Goal: Navigation & Orientation: Understand site structure

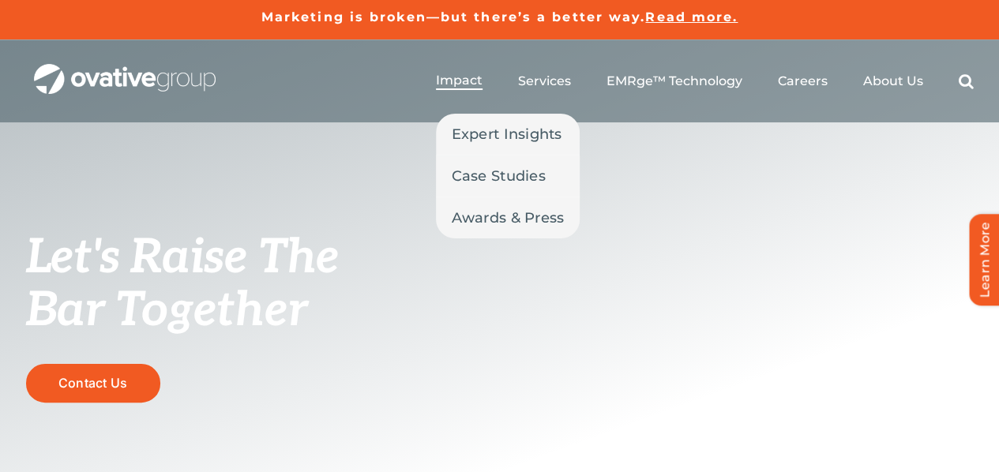
click at [455, 82] on span "Impact" at bounding box center [459, 81] width 47 height 16
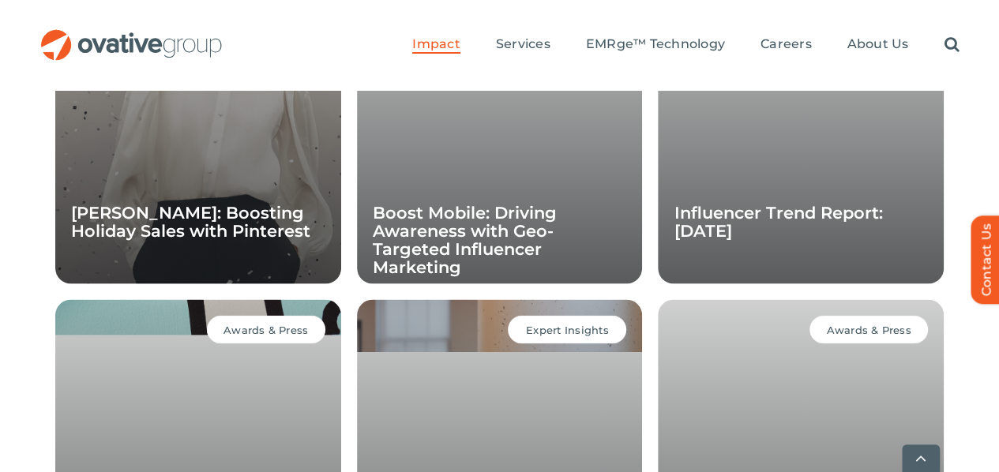
scroll to position [1842, 0]
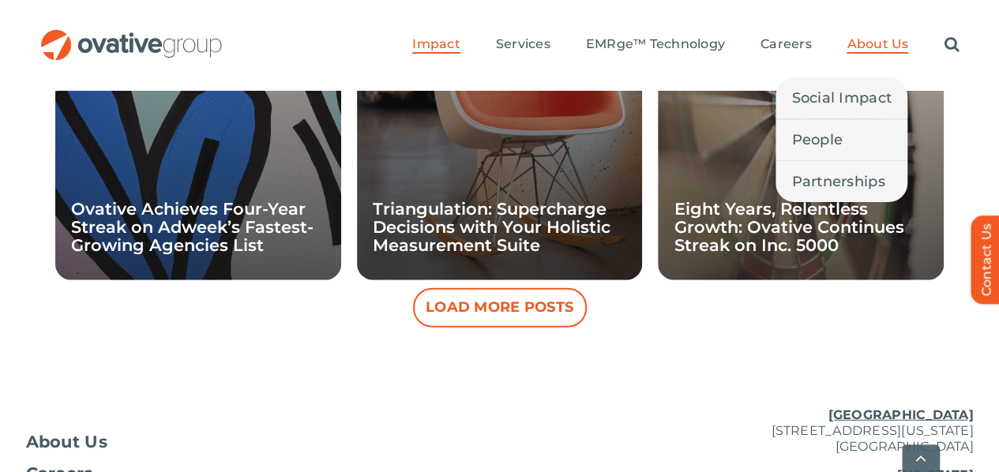
click at [864, 36] on span "About Us" at bounding box center [877, 44] width 62 height 16
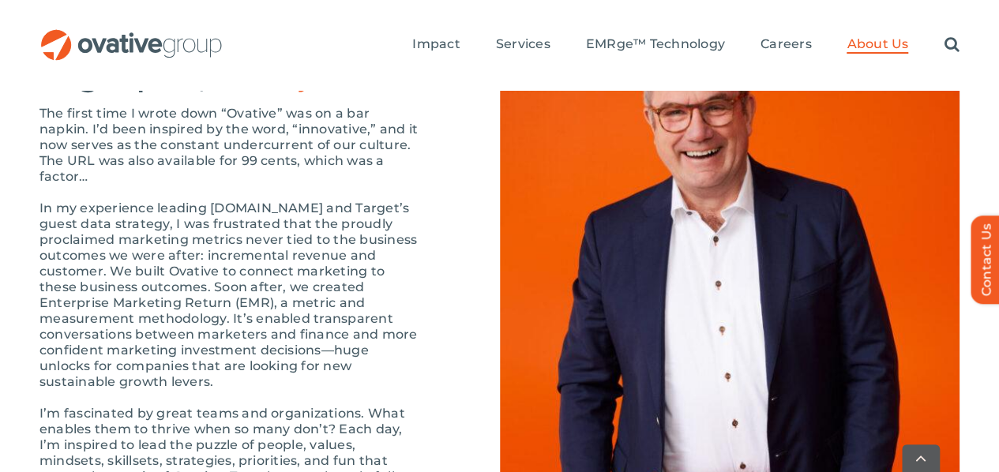
scroll to position [1795, 0]
click at [464, 211] on div "OUR STORY Bright past, better future The first time I wrote down “Ovative” was …" at bounding box center [269, 335] width 460 height 644
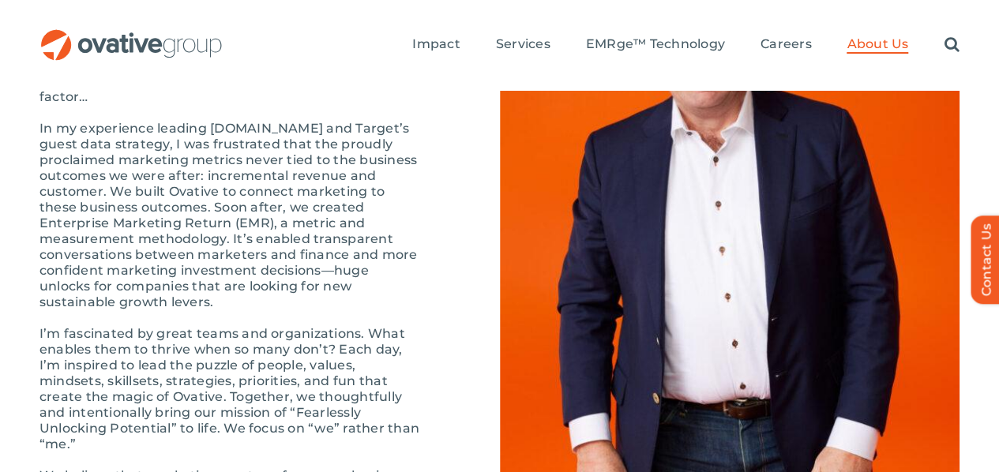
scroll to position [1873, 0]
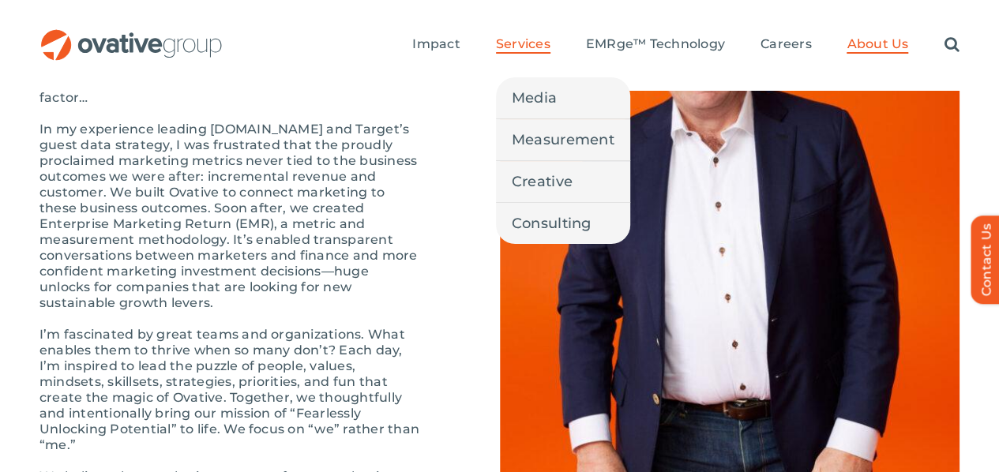
click at [528, 36] on span "Services" at bounding box center [523, 44] width 54 height 16
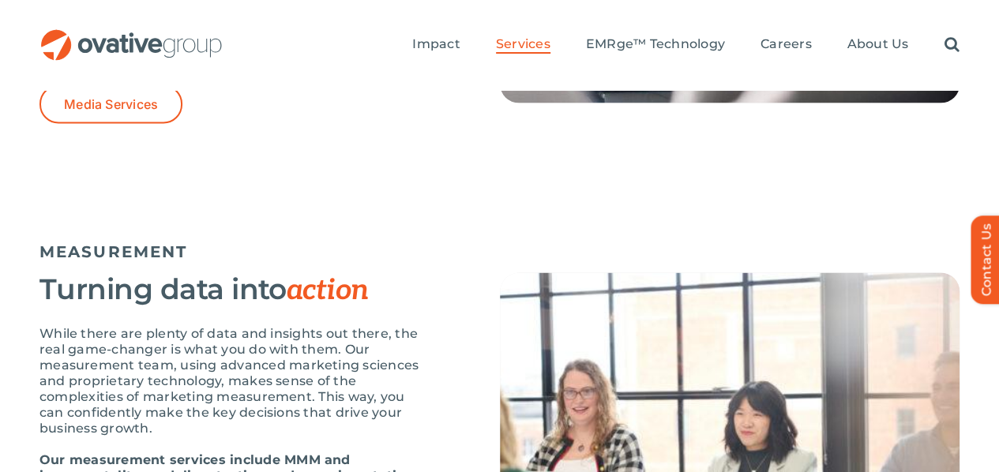
scroll to position [1426, 0]
